Goal: Find specific page/section: Find specific page/section

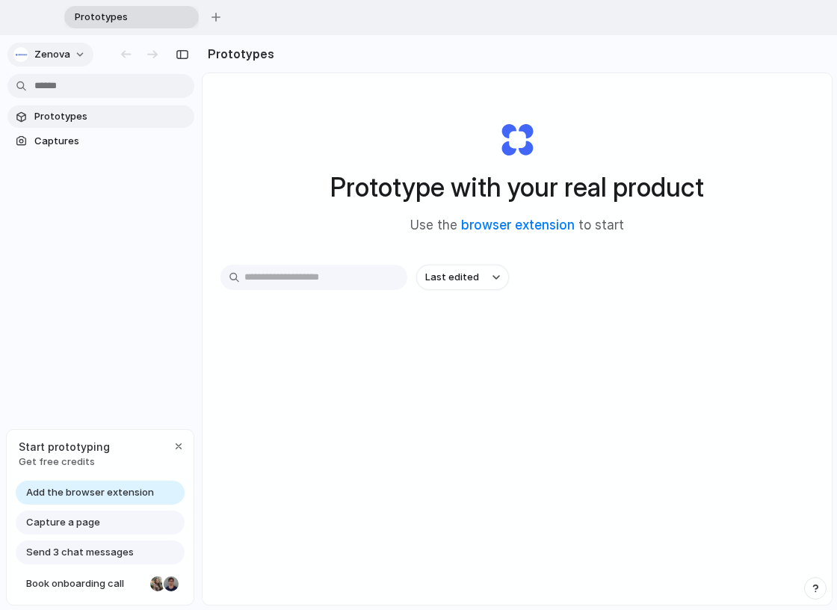
click at [81, 51] on button "Zenova" at bounding box center [50, 55] width 86 height 24
click at [81, 51] on div "Settings Invite members Change theme Sign out" at bounding box center [418, 305] width 837 height 610
click at [111, 194] on div "Prototypes Captures" at bounding box center [101, 191] width 202 height 313
click at [72, 521] on span "Capture a page" at bounding box center [63, 522] width 74 height 15
click at [184, 445] on div "button" at bounding box center [179, 446] width 12 height 12
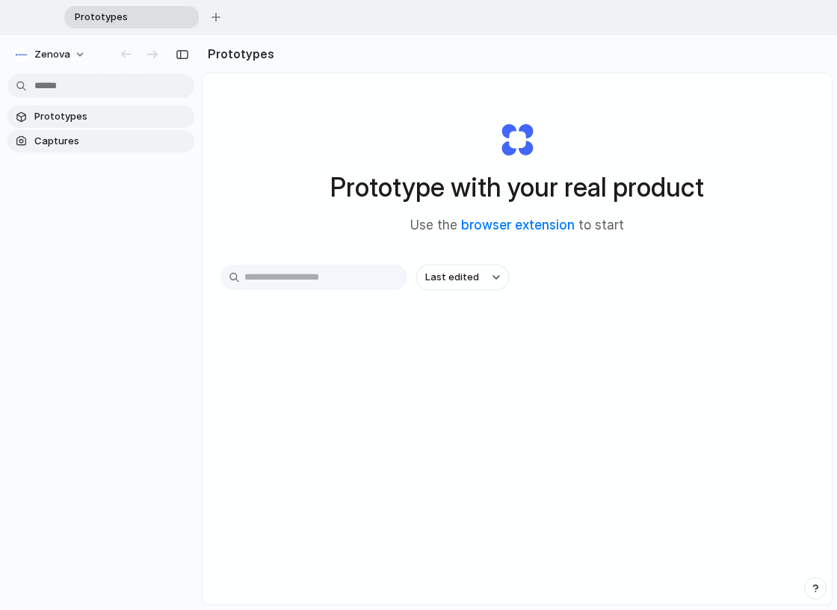
click at [58, 137] on span "Captures" at bounding box center [111, 141] width 154 height 15
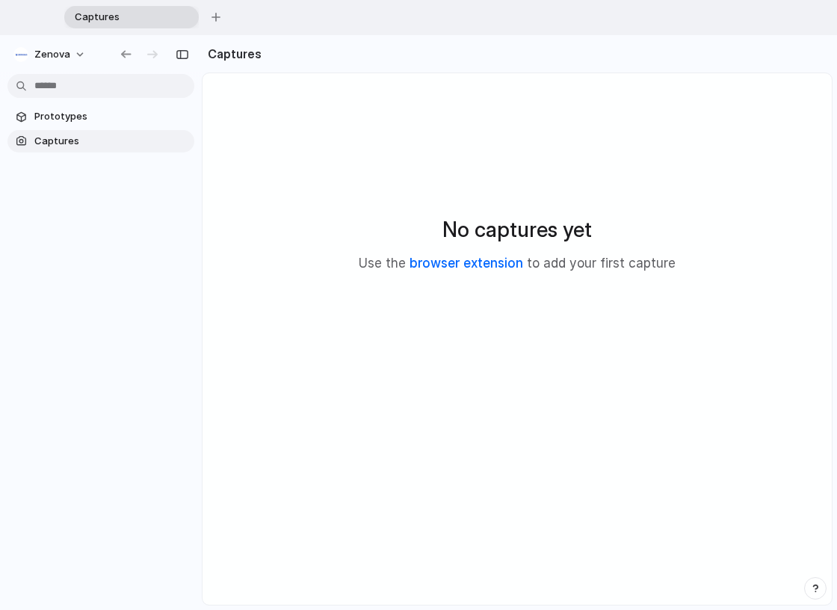
click at [483, 266] on link "browser extension" at bounding box center [466, 262] width 114 height 15
